Goal: Transaction & Acquisition: Purchase product/service

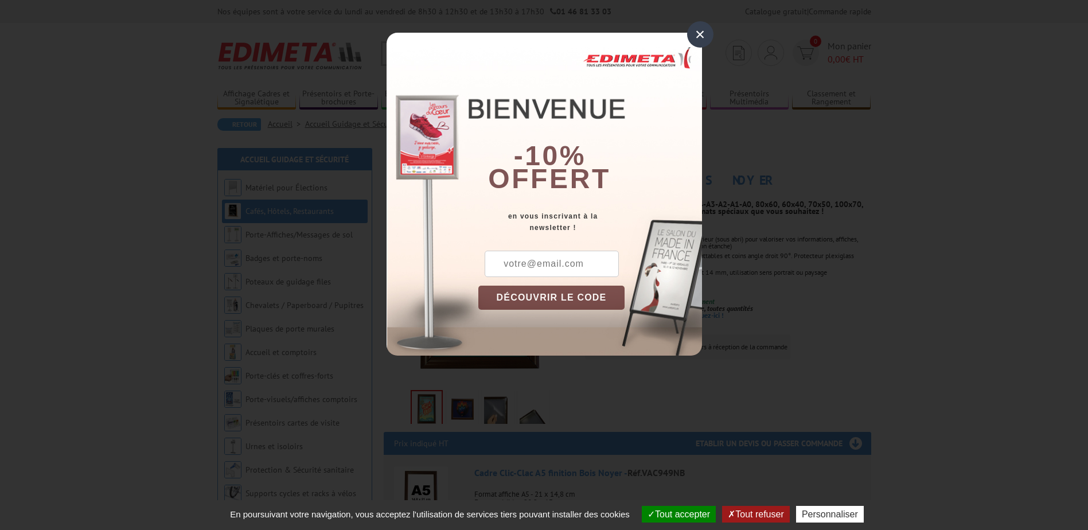
click at [695, 37] on div "×" at bounding box center [700, 34] width 26 height 26
click at [699, 34] on div "×" at bounding box center [700, 34] width 26 height 26
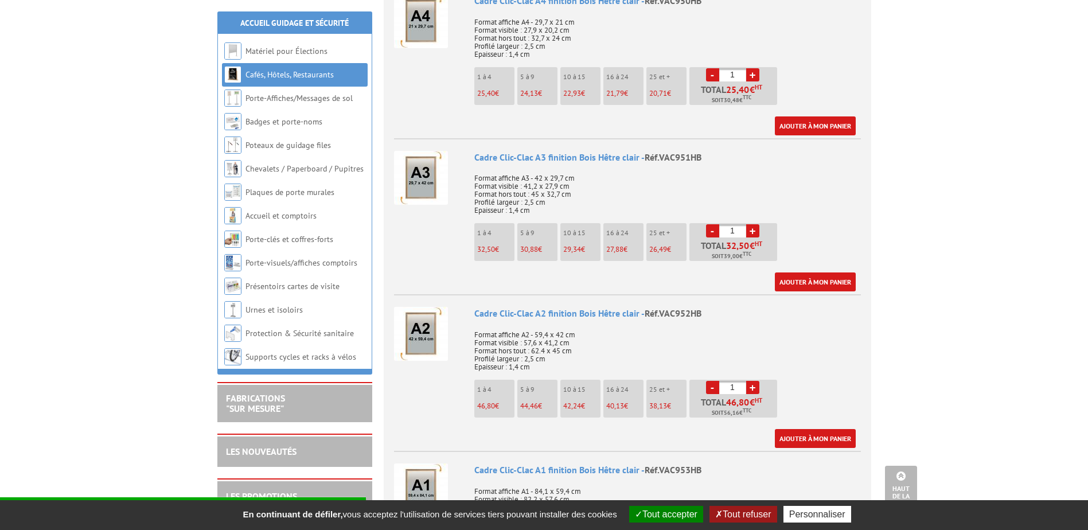
scroll to position [631, 0]
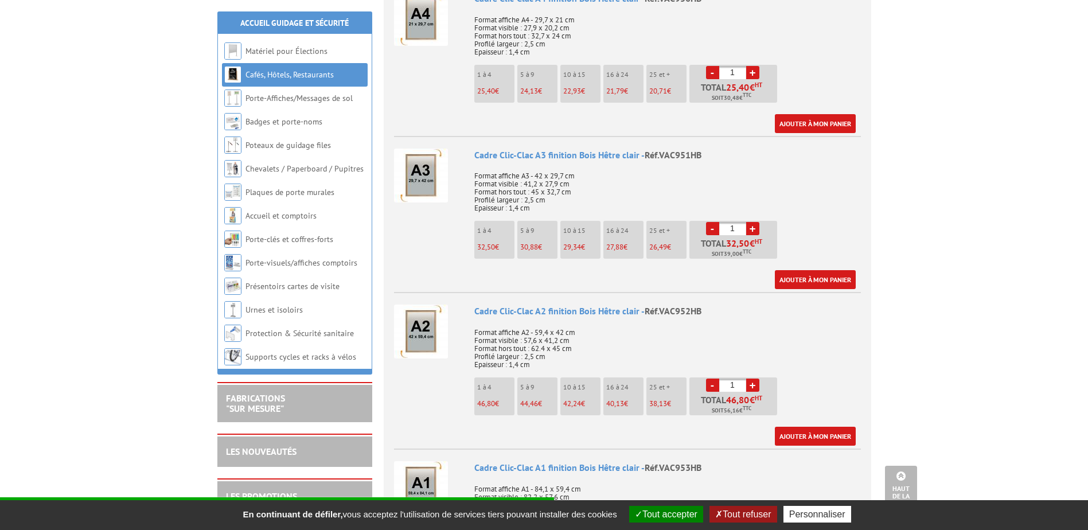
click at [531, 229] on p "5 à 9" at bounding box center [538, 231] width 37 height 8
click at [532, 247] on span "30,88" at bounding box center [529, 247] width 18 height 10
click at [754, 224] on link "+" at bounding box center [752, 228] width 13 height 13
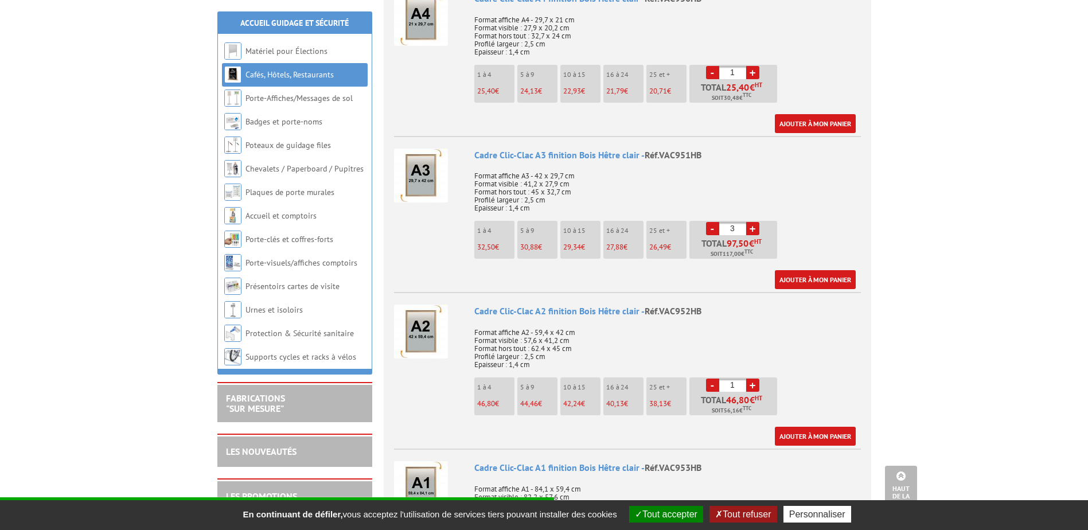
click at [754, 224] on link "+" at bounding box center [752, 228] width 13 height 13
type input "5"
click at [432, 163] on img at bounding box center [421, 176] width 54 height 54
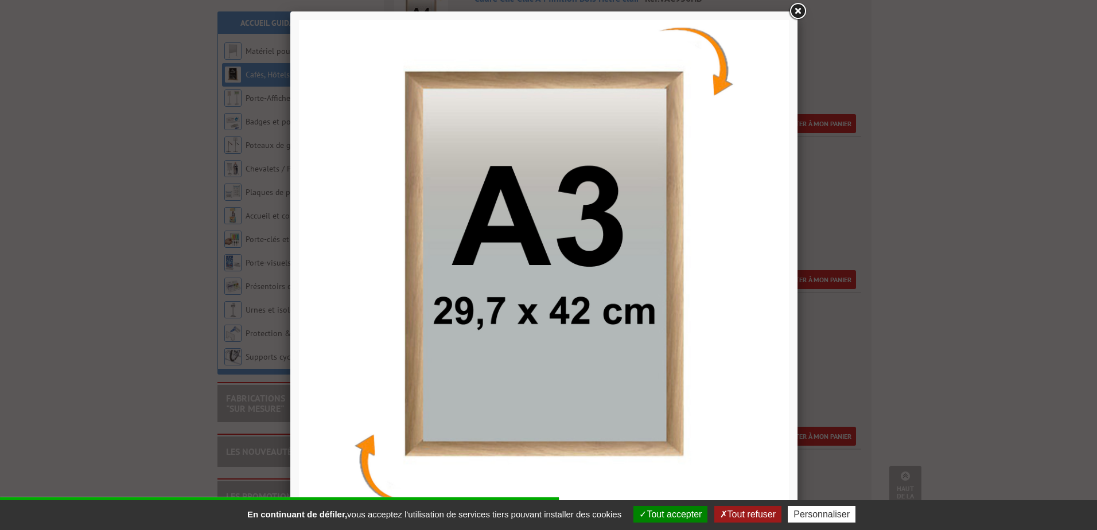
click at [802, 12] on link at bounding box center [797, 11] width 21 height 21
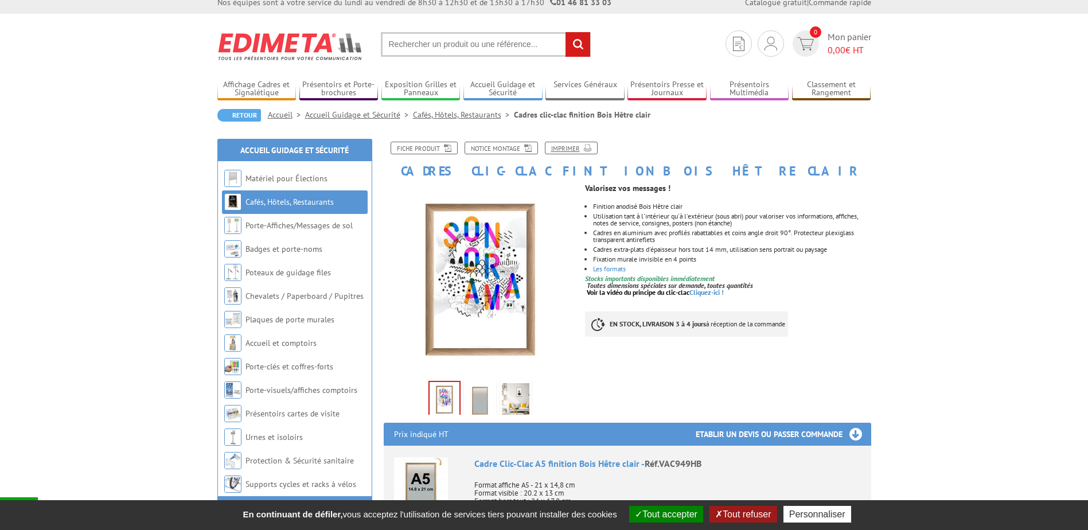
scroll to position [0, 0]
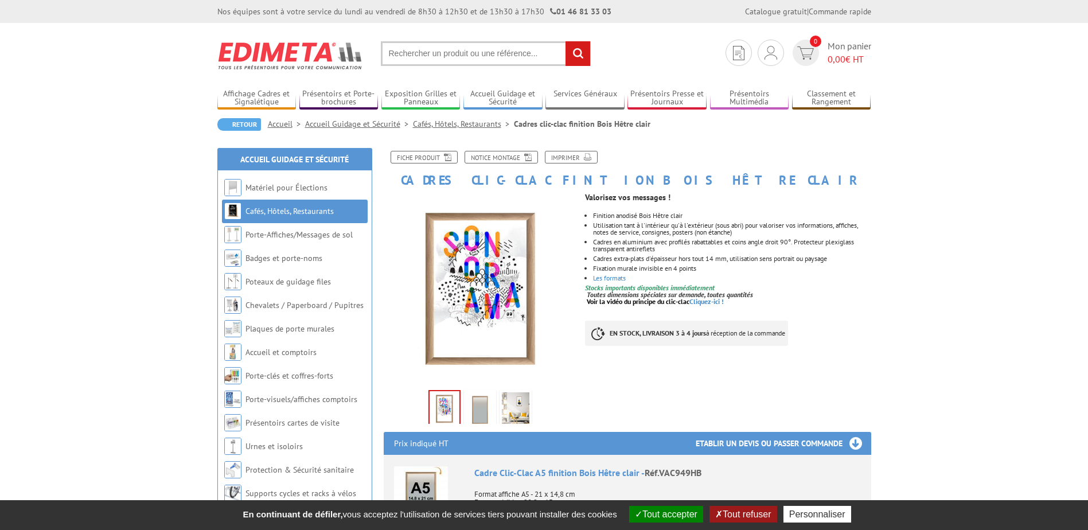
click at [471, 125] on link "Cafés, Hôtels, Restaurants" at bounding box center [463, 124] width 101 height 10
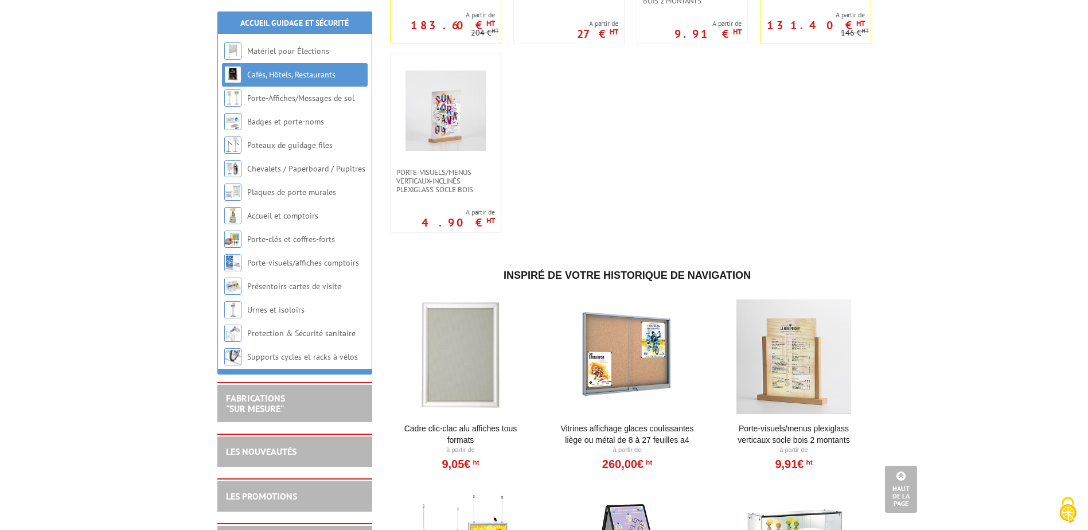
scroll to position [3614, 0]
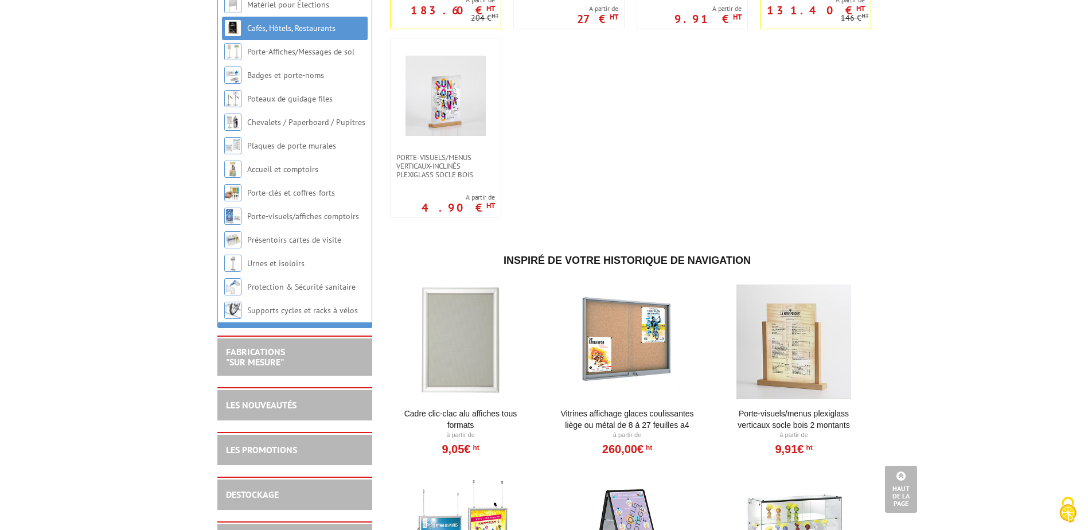
click at [462, 373] on div at bounding box center [461, 342] width 142 height 115
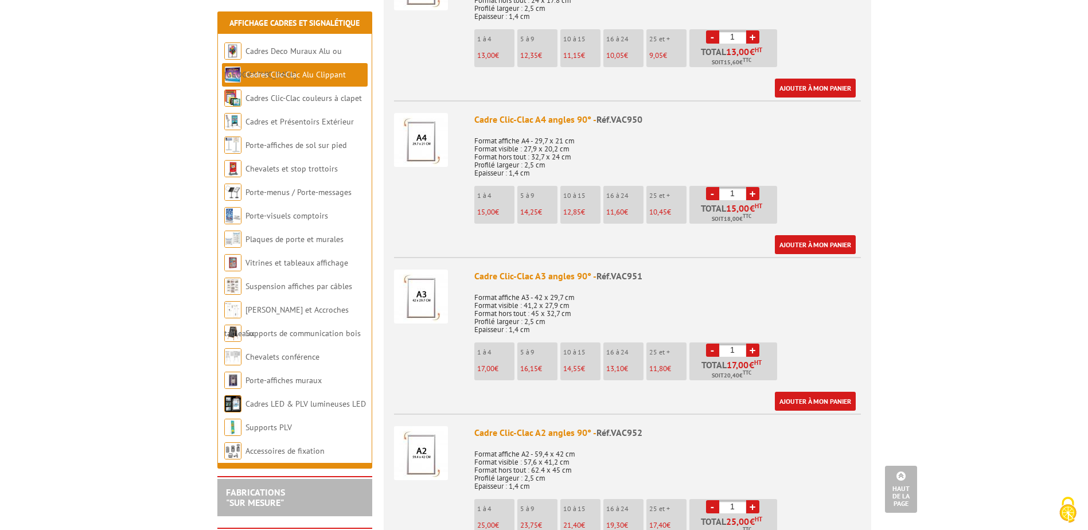
scroll to position [574, 0]
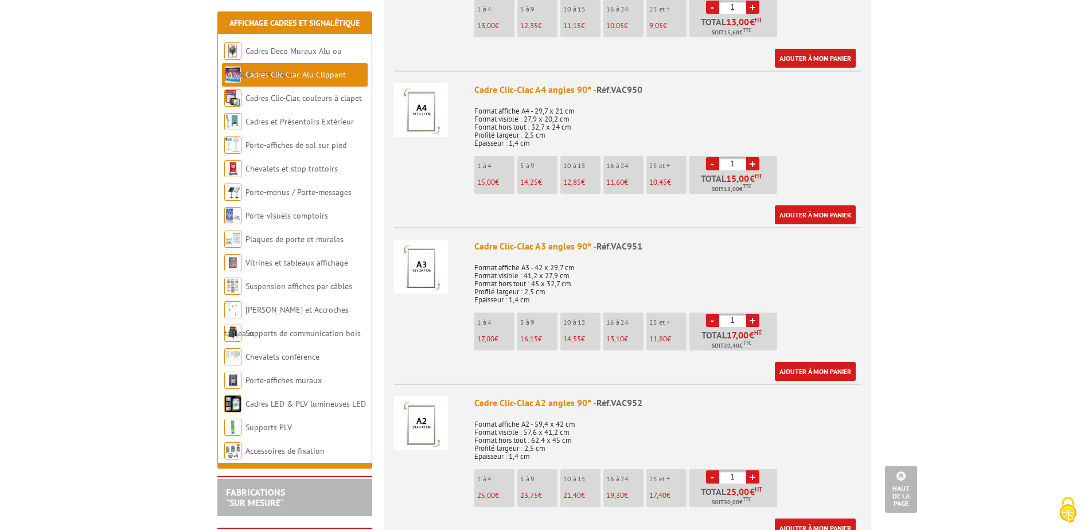
click at [751, 322] on link "+" at bounding box center [752, 320] width 13 height 13
click at [751, 321] on link "+" at bounding box center [752, 320] width 13 height 13
type input "5"
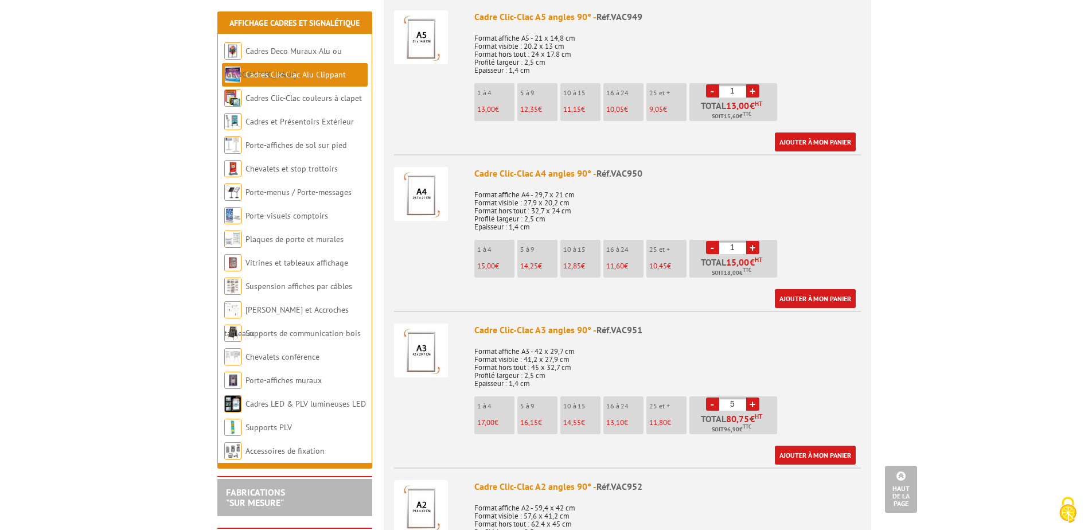
scroll to position [516, 0]
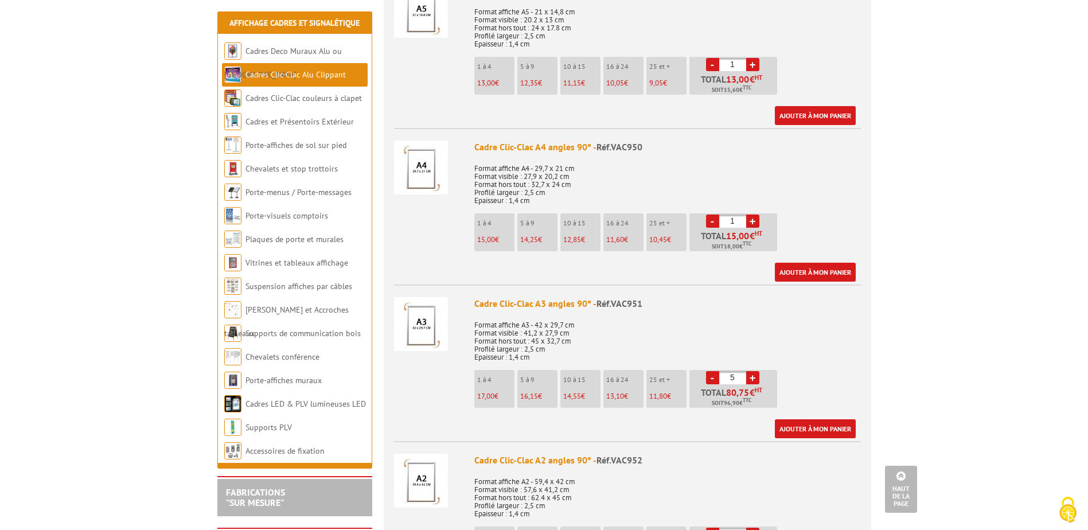
click at [427, 330] on img at bounding box center [421, 324] width 54 height 54
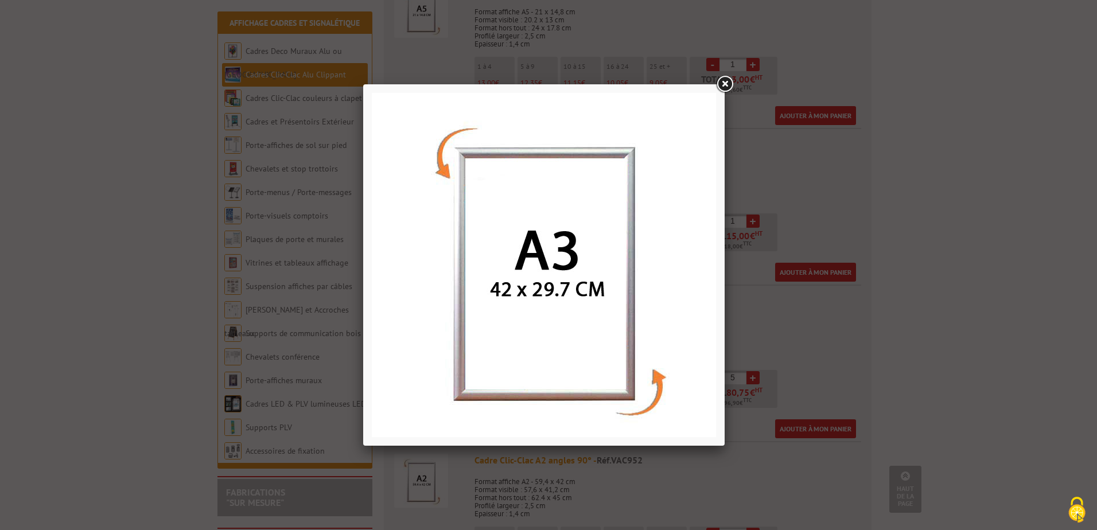
click at [727, 85] on link at bounding box center [724, 84] width 21 height 21
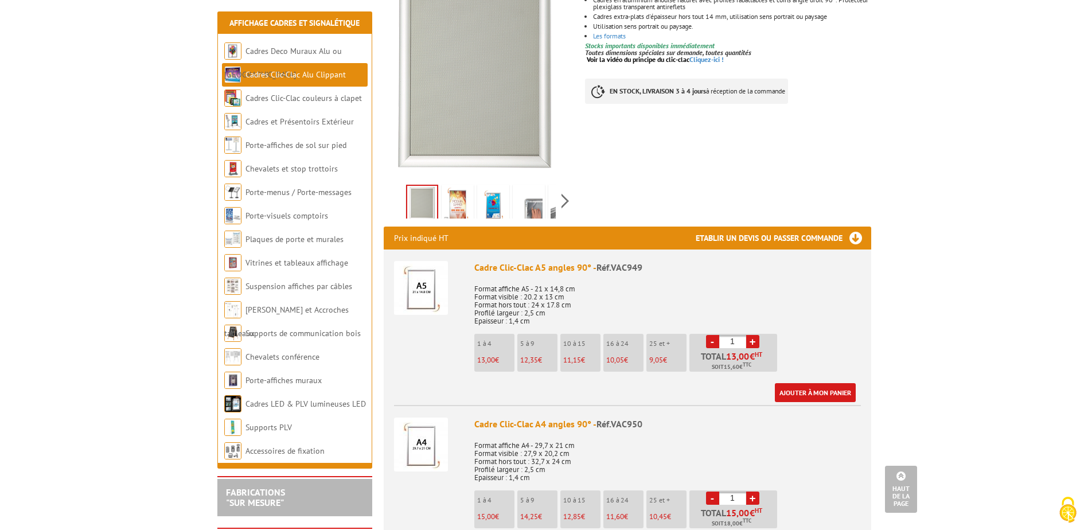
scroll to position [0, 0]
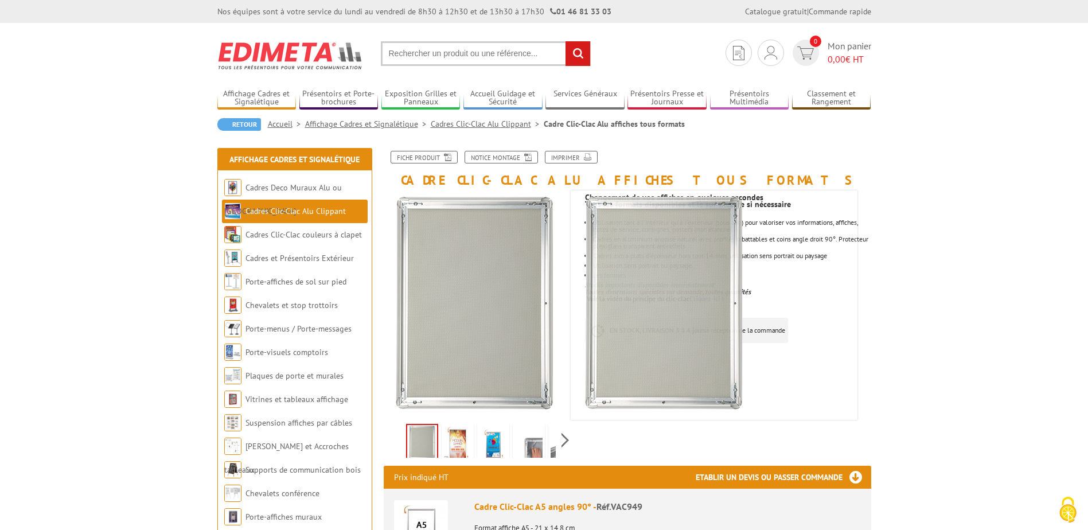
click at [309, 212] on link "Cadres Clic-Clac Alu Clippant" at bounding box center [295, 211] width 100 height 10
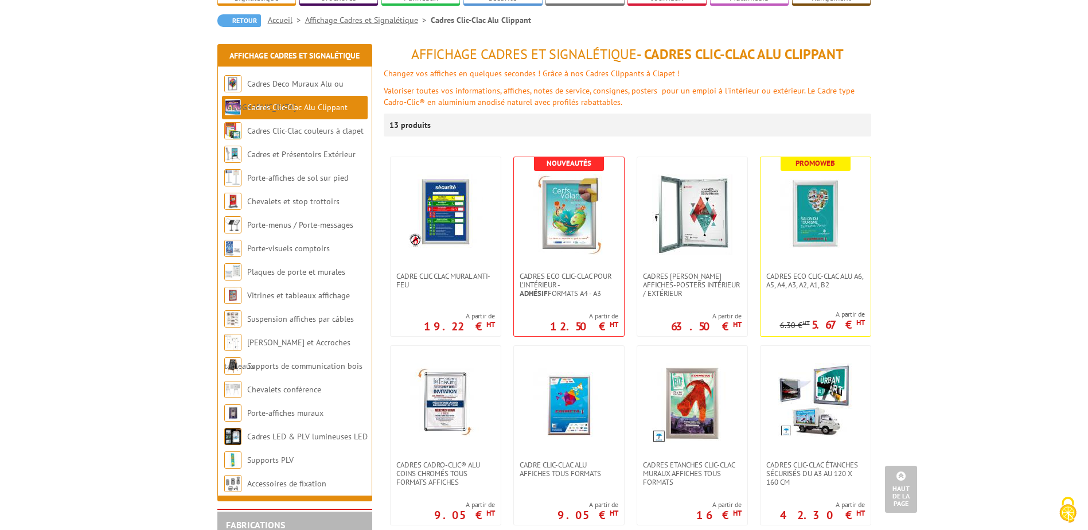
scroll to position [57, 0]
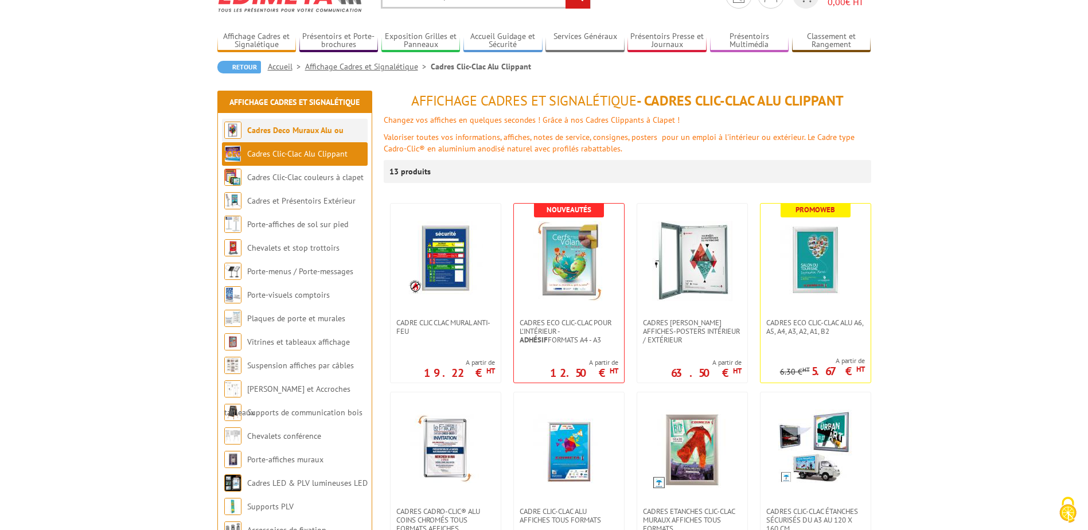
click at [301, 131] on link "Cadres Deco Muraux Alu ou [GEOGRAPHIC_DATA]" at bounding box center [283, 142] width 119 height 34
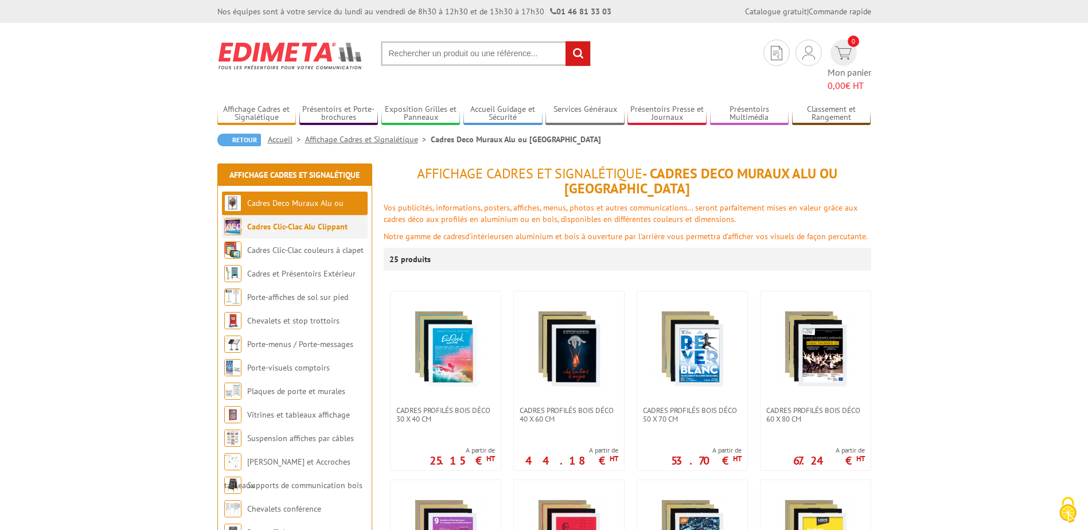
click at [298, 221] on link "Cadres Clic-Clac Alu Clippant" at bounding box center [297, 226] width 100 height 10
